Goal: Obtain resource: Download file/media

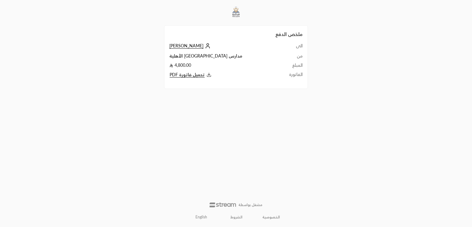
click at [194, 77] on span "تحميل فاتورة PDF" at bounding box center [187, 75] width 35 height 6
click at [282, 58] on td "من" at bounding box center [292, 57] width 21 height 9
